Goal: Find specific page/section: Find specific page/section

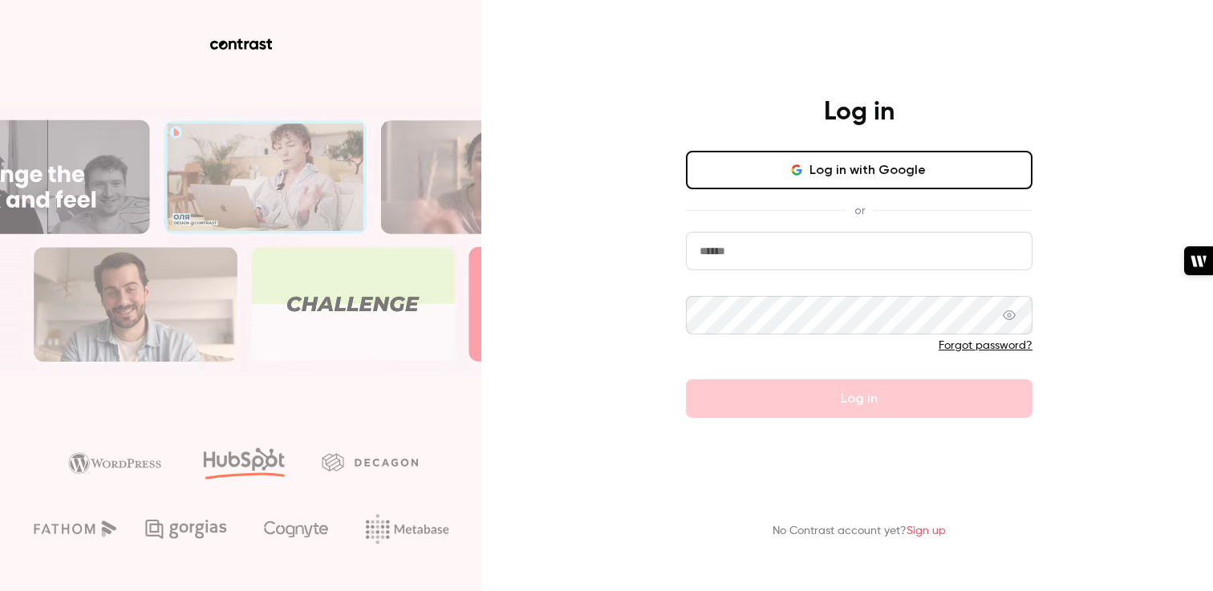
click at [728, 170] on button "Log in with Google" at bounding box center [859, 170] width 347 height 39
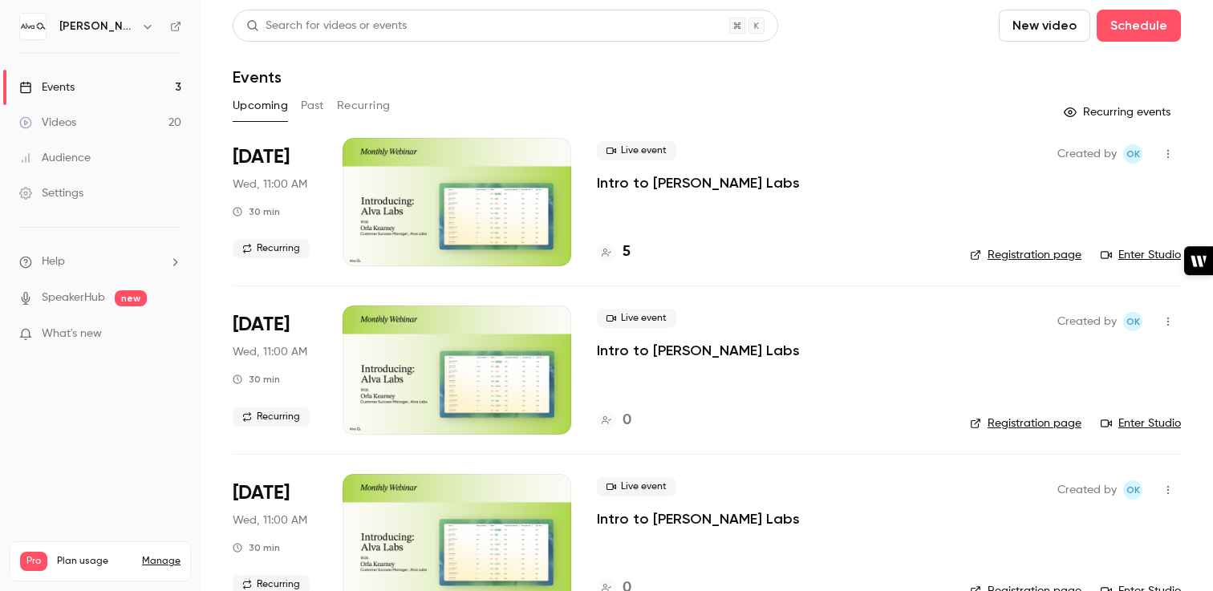
click at [143, 20] on icon "button" at bounding box center [147, 26] width 13 height 13
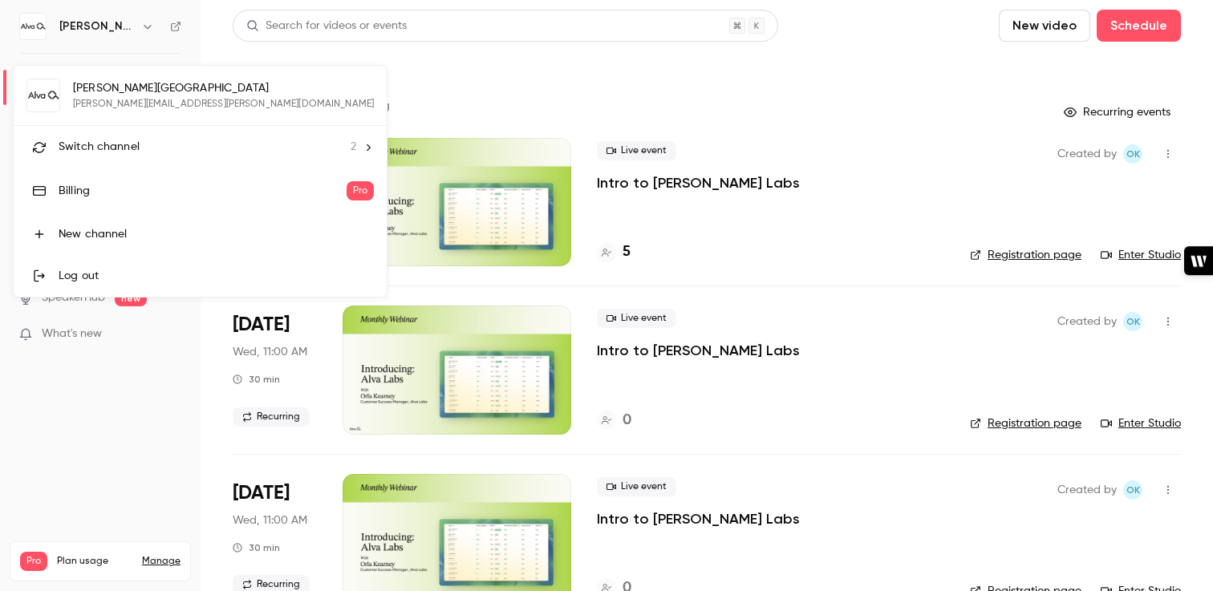
click at [119, 145] on span "Switch channel" at bounding box center [99, 147] width 81 height 17
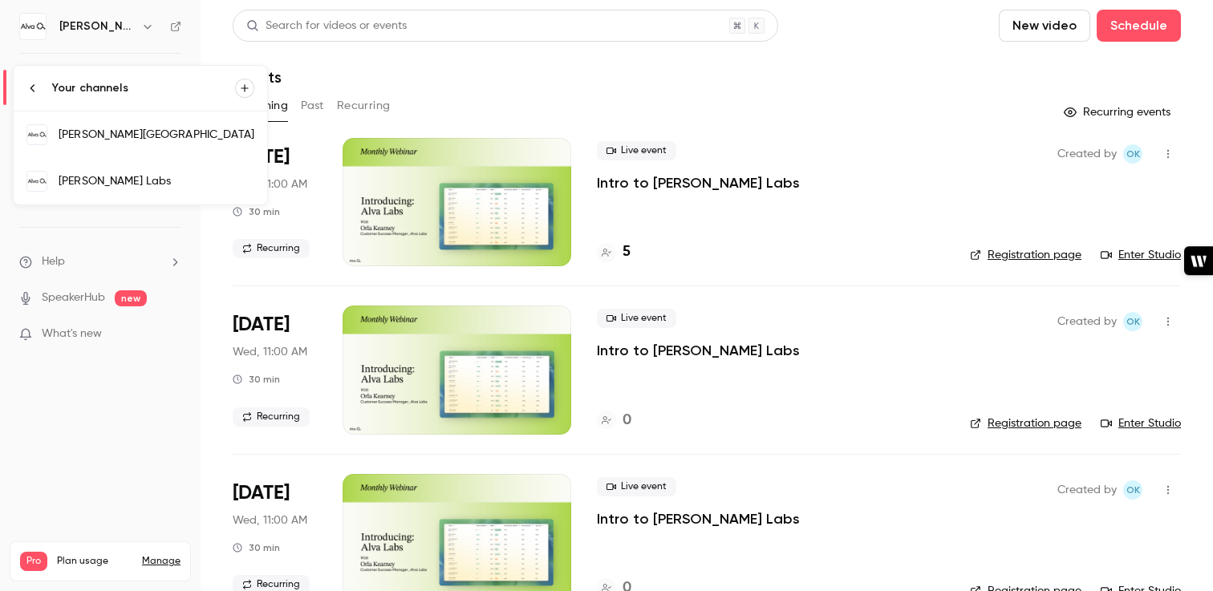
click at [128, 185] on div "[PERSON_NAME] Labs" at bounding box center [157, 181] width 196 height 16
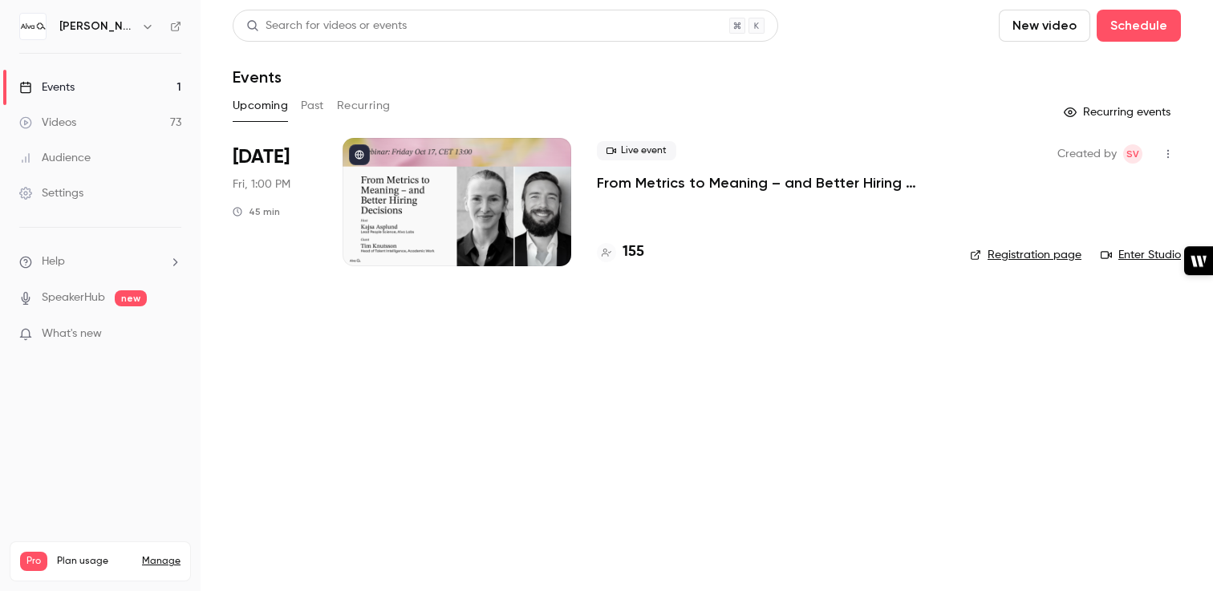
click at [310, 108] on button "Past" at bounding box center [312, 106] width 23 height 26
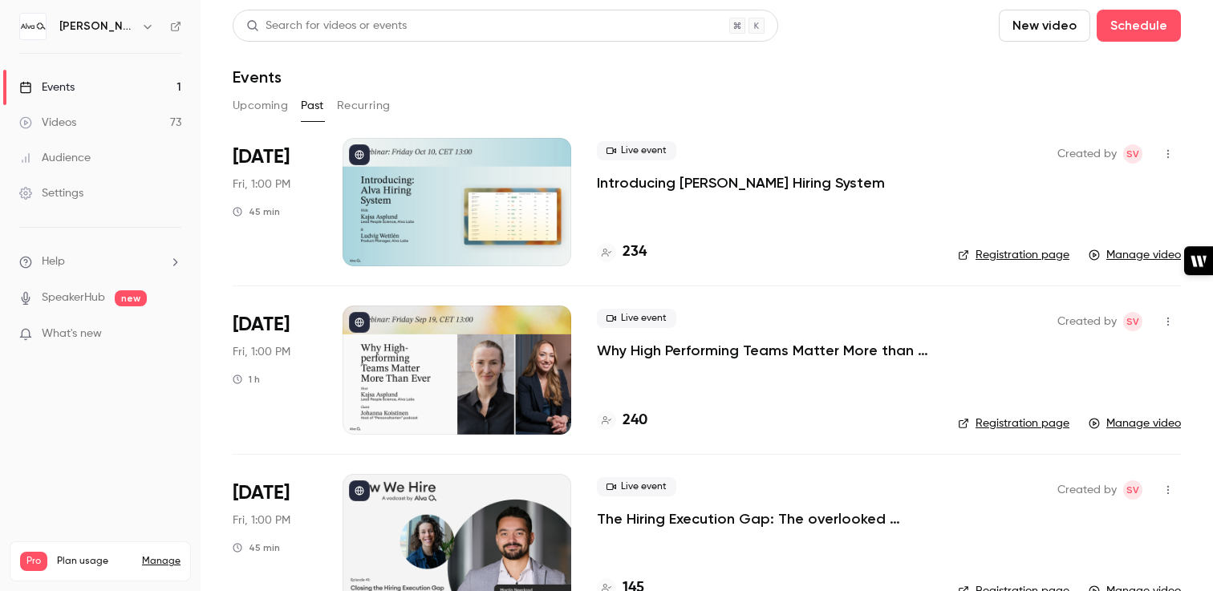
click at [676, 185] on p "Introducing [PERSON_NAME] Hiring System" at bounding box center [741, 182] width 288 height 19
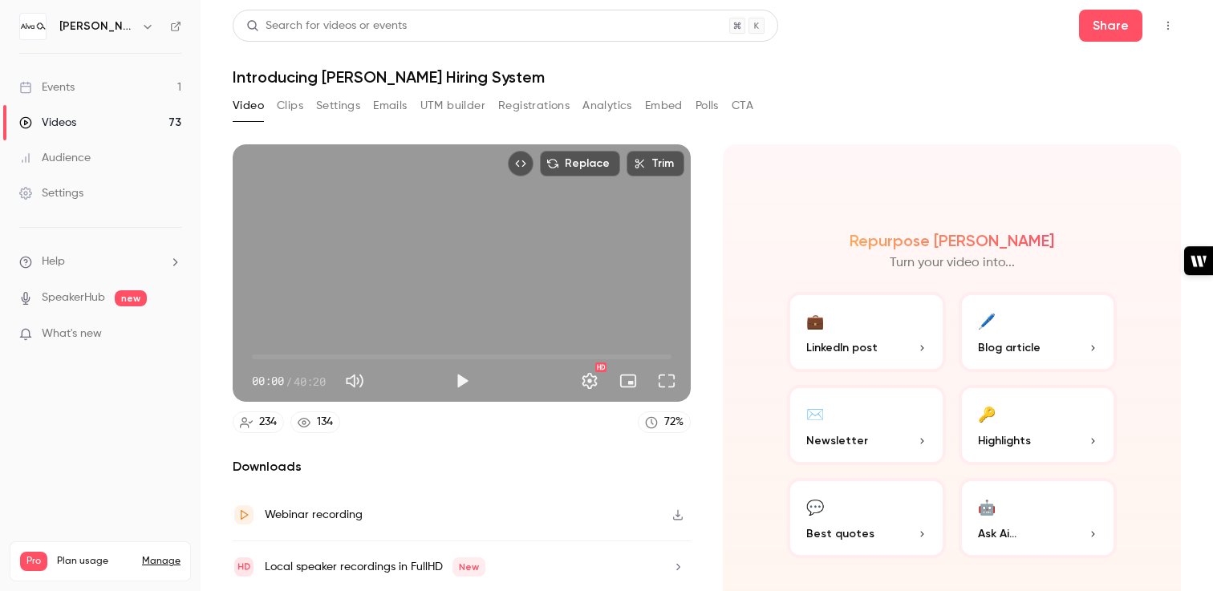
click at [733, 104] on div "Video Clips Settings Emails UTM builder Registrations Analytics Embed Polls CTA" at bounding box center [493, 106] width 521 height 26
click at [738, 104] on button "CTA" at bounding box center [743, 106] width 22 height 26
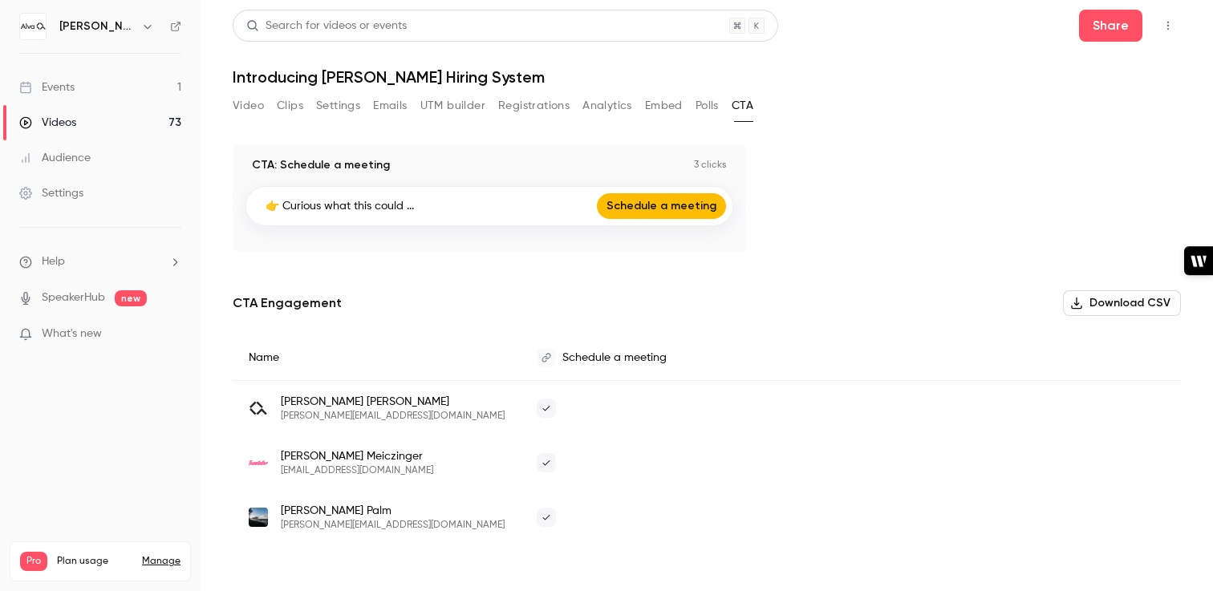
click at [603, 108] on button "Analytics" at bounding box center [608, 106] width 50 height 26
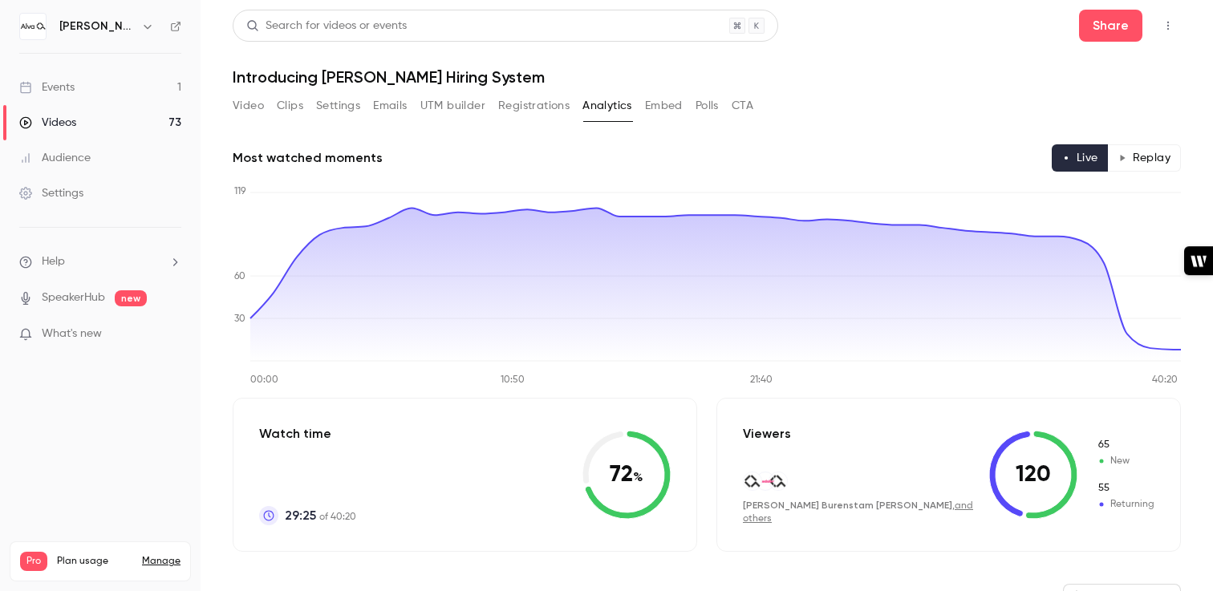
click at [707, 104] on button "Polls" at bounding box center [707, 106] width 23 height 26
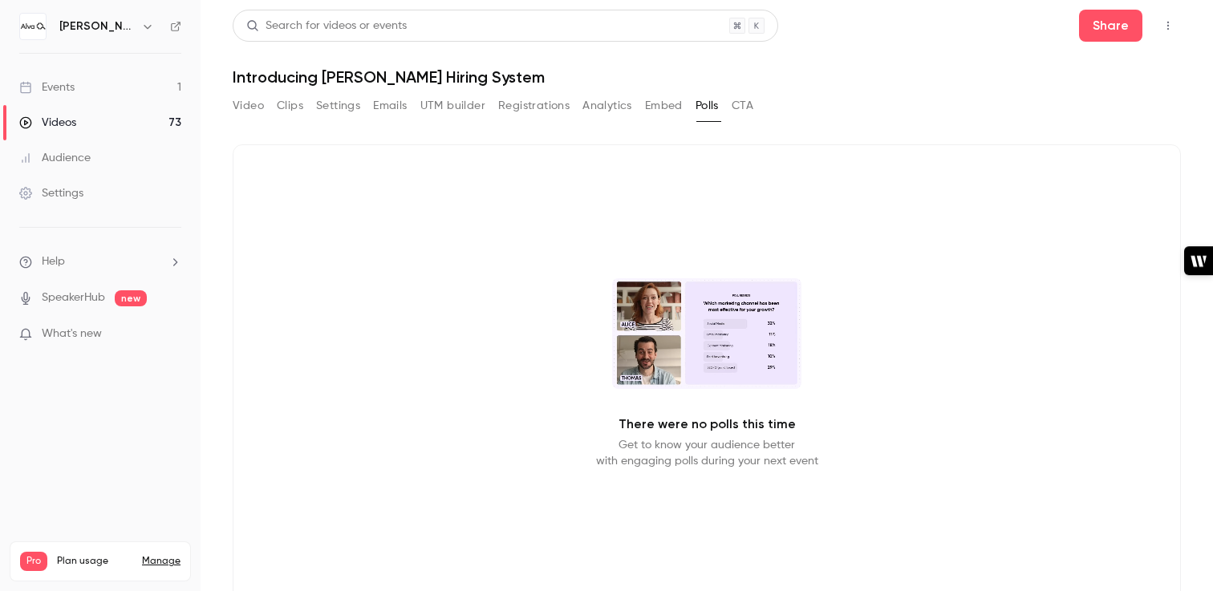
click at [657, 110] on button "Embed" at bounding box center [664, 106] width 38 height 26
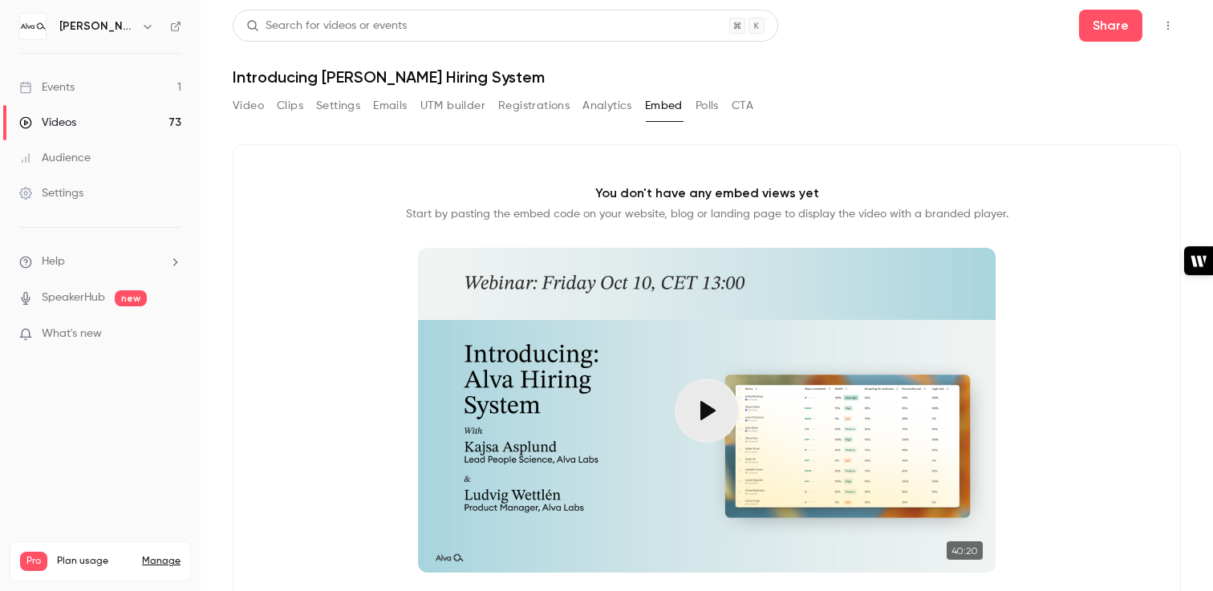
click at [600, 108] on button "Analytics" at bounding box center [608, 106] width 50 height 26
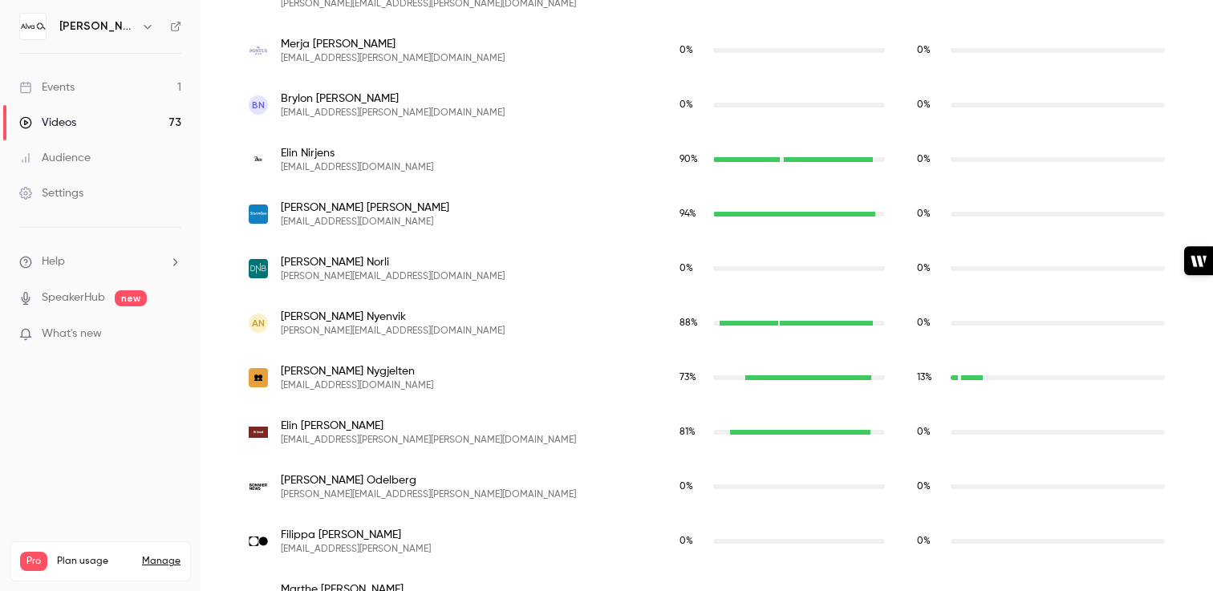
scroll to position [8066, 0]
